Goal: Task Accomplishment & Management: Use online tool/utility

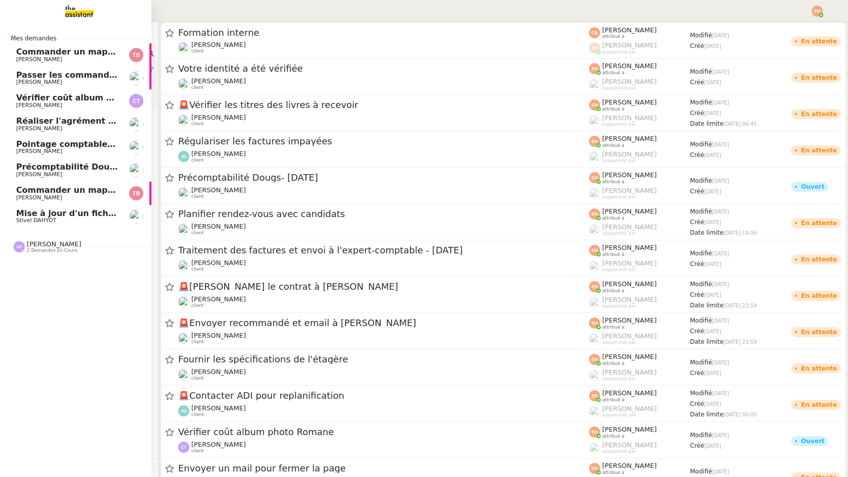
click at [58, 209] on span "Mise à jour d'un fichier de formation - [DATE]" at bounding box center [119, 213] width 206 height 10
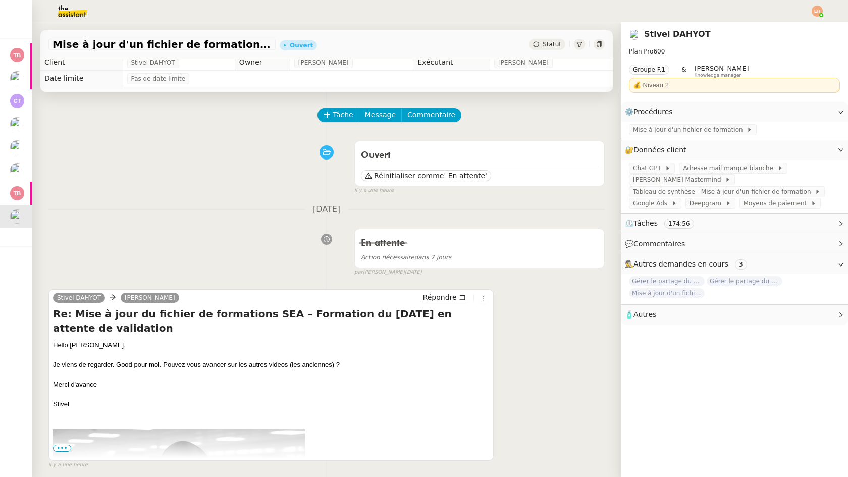
scroll to position [5, 0]
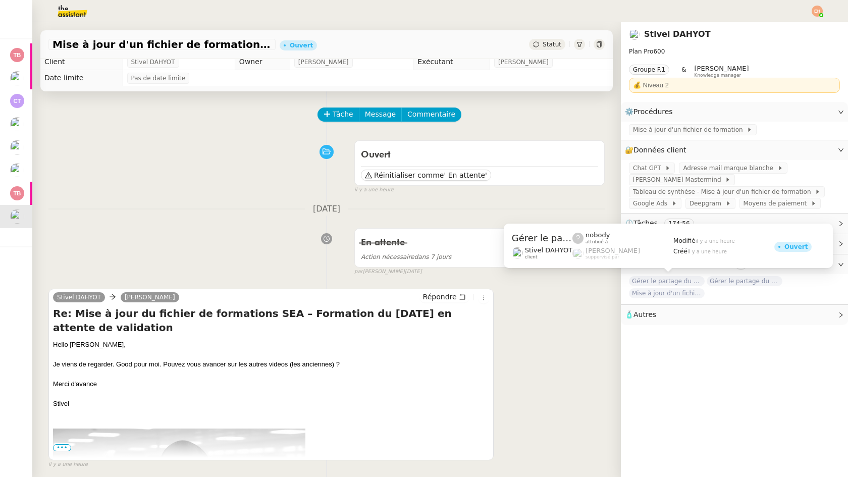
click at [689, 281] on span "Gérer le partage du document" at bounding box center [667, 281] width 76 height 10
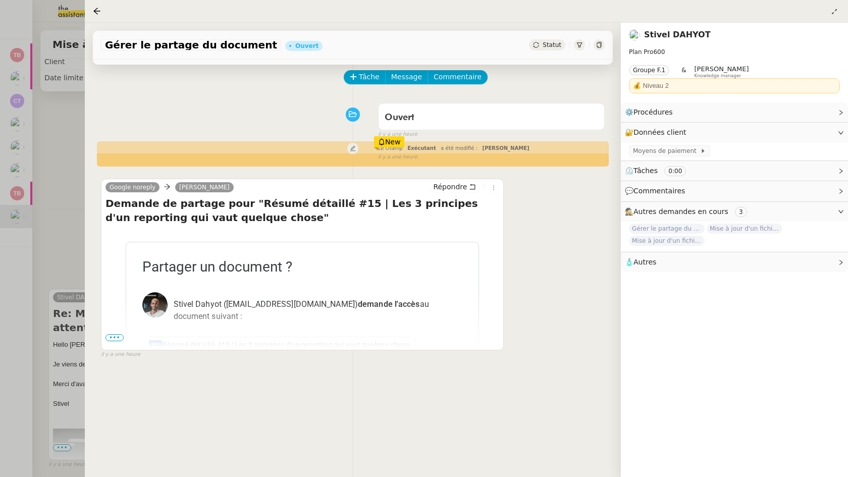
scroll to position [77, 0]
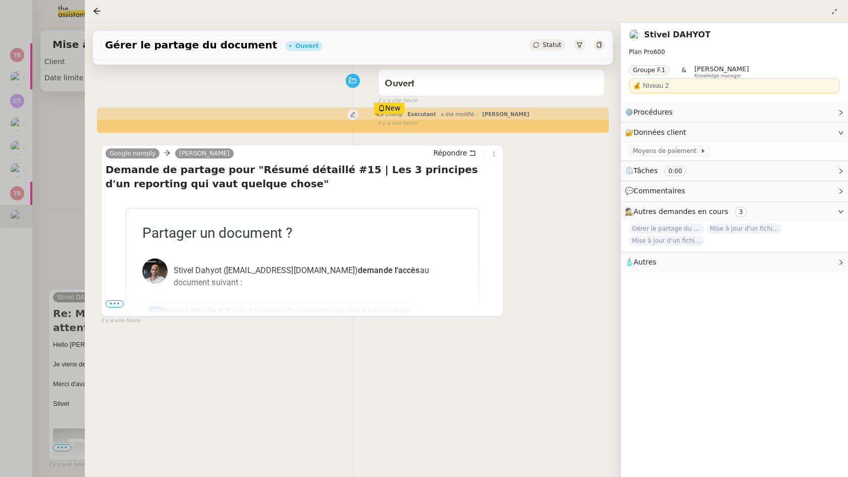
click at [113, 304] on span "•••" at bounding box center [114, 303] width 18 height 7
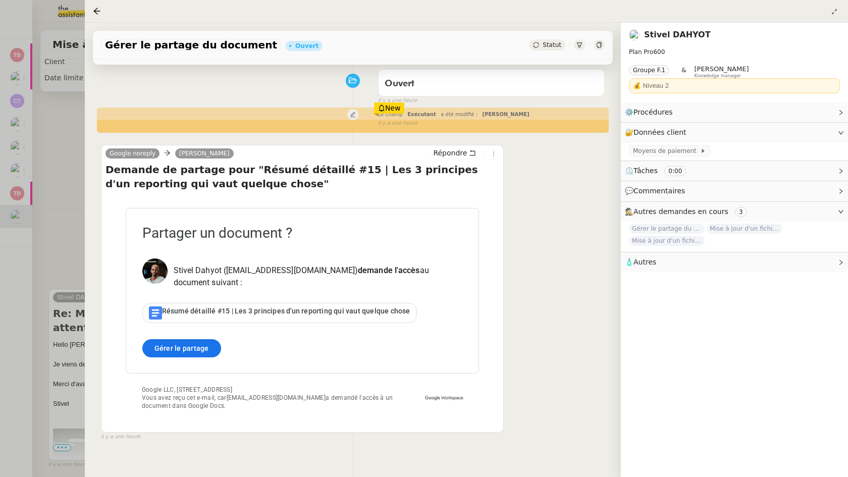
click at [198, 344] on link "Gérer le partage" at bounding box center [181, 348] width 79 height 18
click at [57, 151] on div at bounding box center [424, 238] width 848 height 477
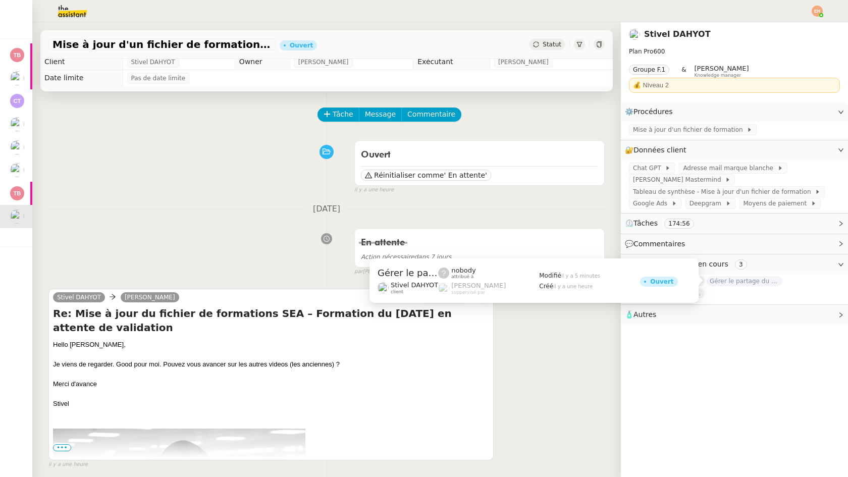
click at [724, 281] on span "Gérer le partage du document" at bounding box center [744, 281] width 76 height 10
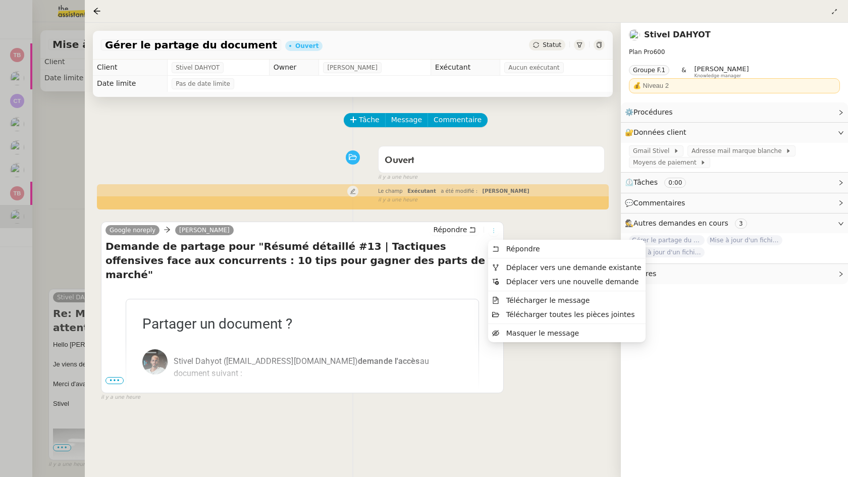
click at [496, 230] on icon at bounding box center [493, 231] width 6 height 6
click at [546, 265] on span "Déplacer vers une demande existante" at bounding box center [573, 267] width 135 height 8
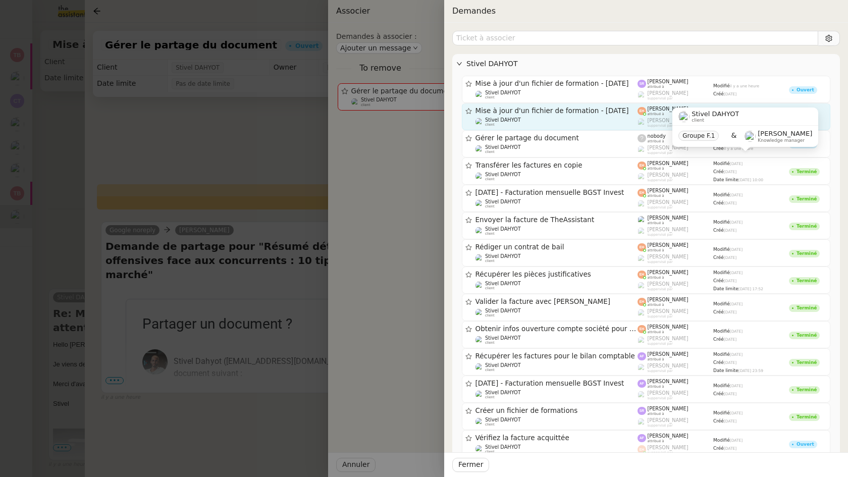
click at [585, 122] on div "Stivel DAHYOT client" at bounding box center [556, 122] width 162 height 10
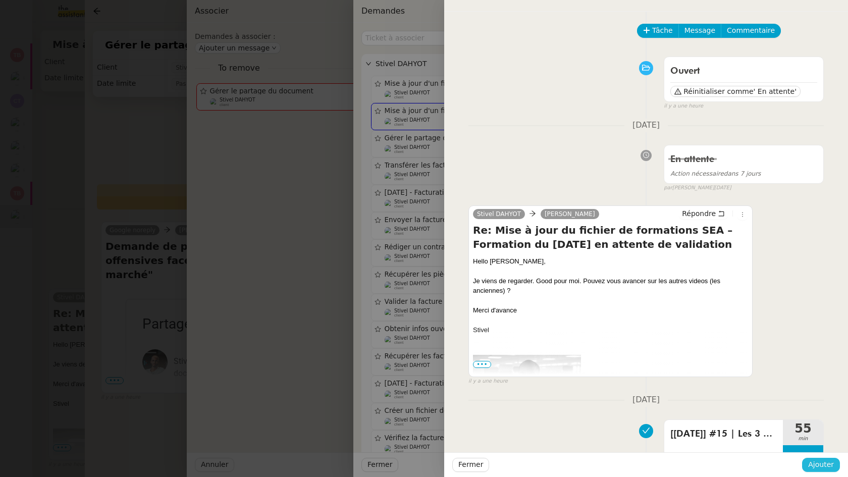
click at [822, 469] on span "Ajouter" at bounding box center [821, 465] width 26 height 12
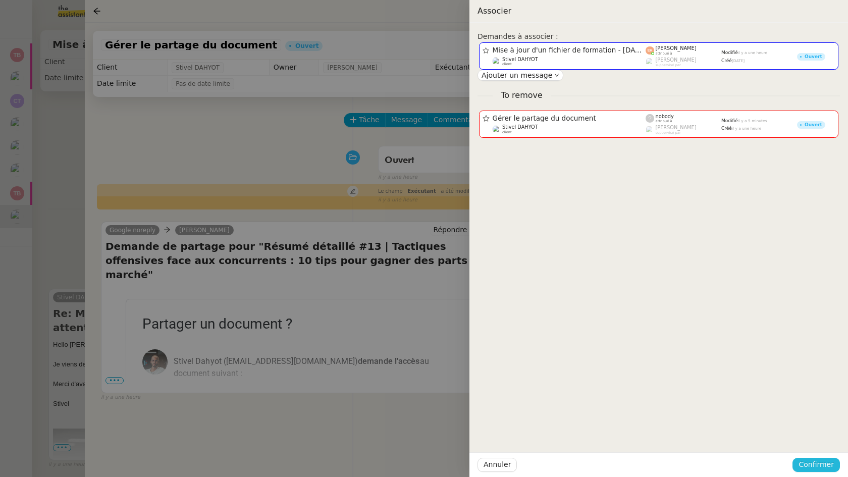
click at [826, 466] on span "Confirmer" at bounding box center [815, 465] width 35 height 12
click at [819, 438] on span "Ajouter" at bounding box center [817, 437] width 26 height 10
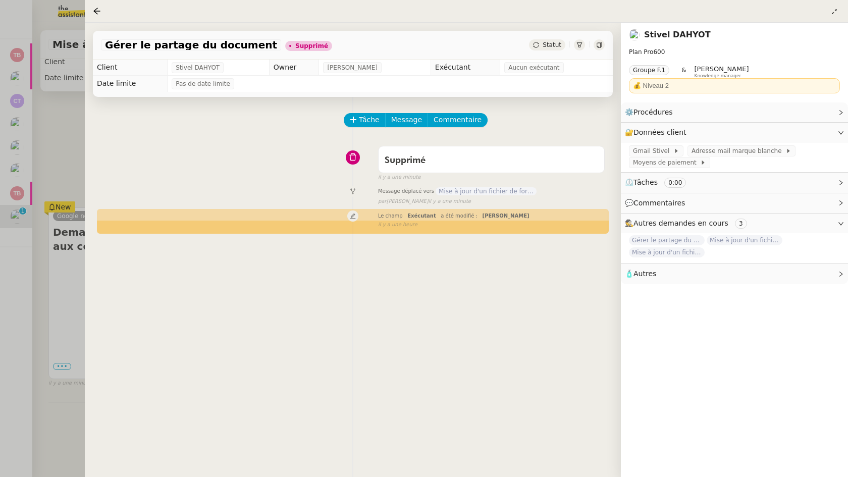
click at [63, 158] on div at bounding box center [424, 238] width 848 height 477
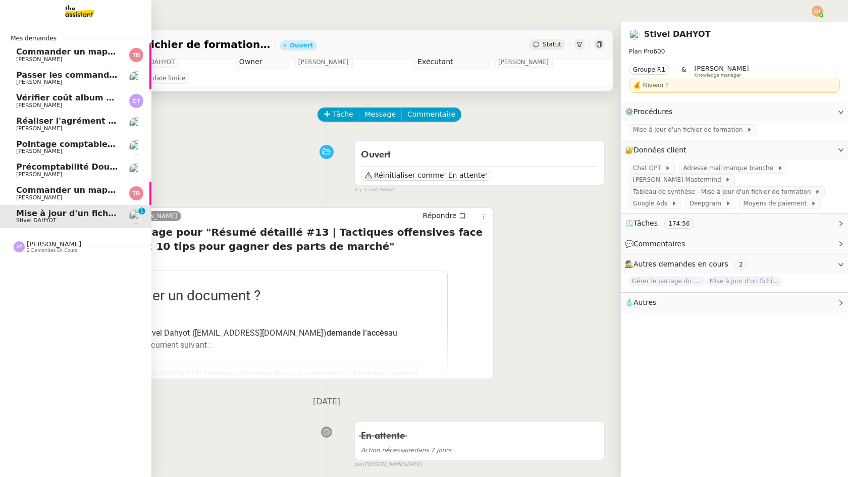
click at [23, 190] on span "Commander un mapping pour Afigec" at bounding box center [99, 190] width 166 height 10
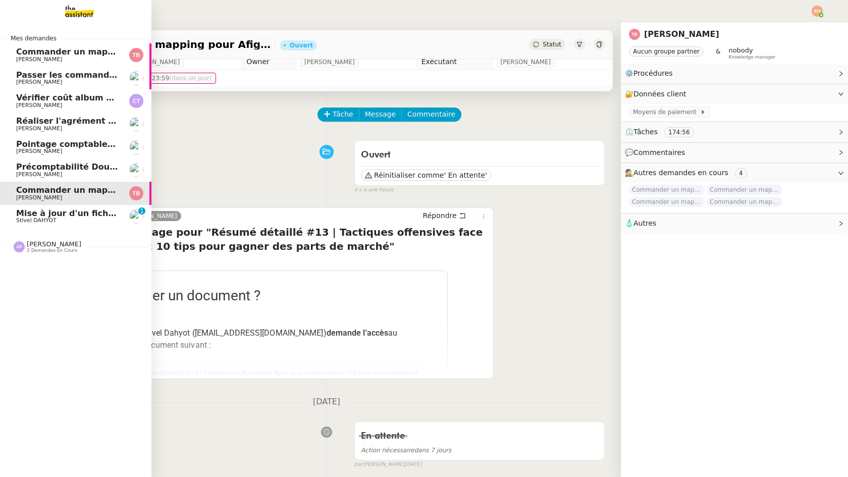
click at [26, 208] on span "Mise à jour d'un fichier de formation - [DATE]" at bounding box center [119, 213] width 206 height 10
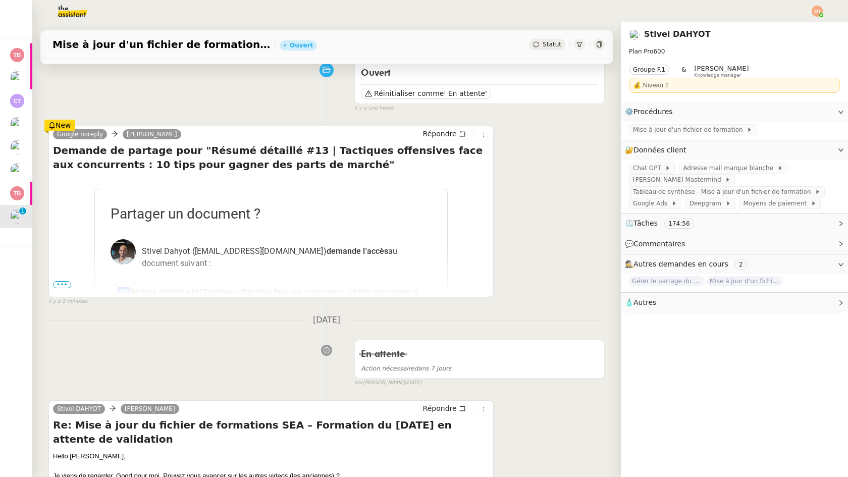
scroll to position [120, 0]
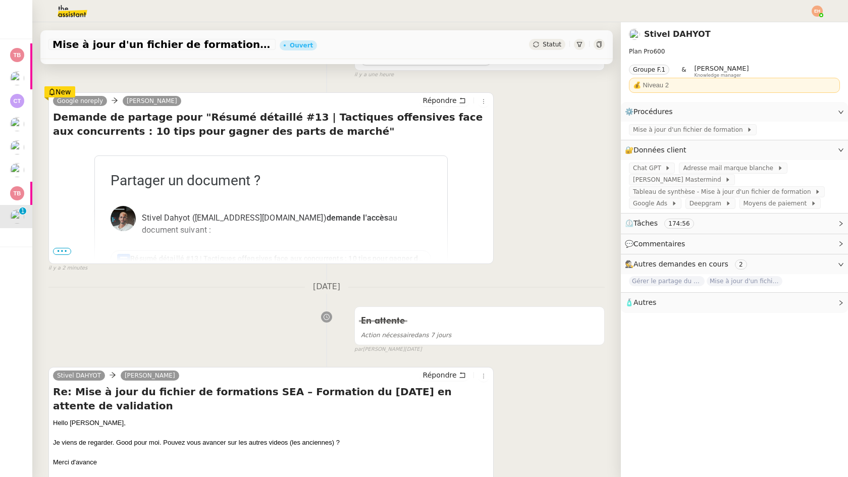
click at [190, 327] on div "En attente Action nécessaire dans 7 jours false par [PERSON_NAME] [DATE]" at bounding box center [326, 328] width 556 height 52
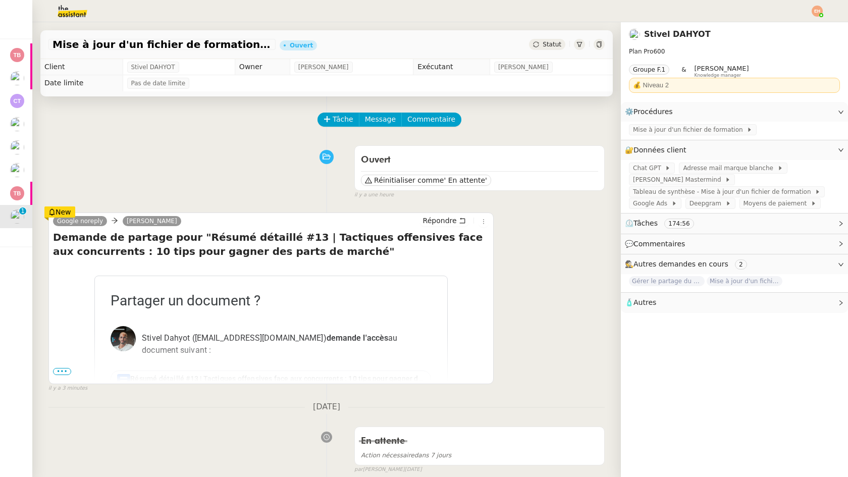
scroll to position [0, 0]
